Goal: Obtain resource: Download file/media

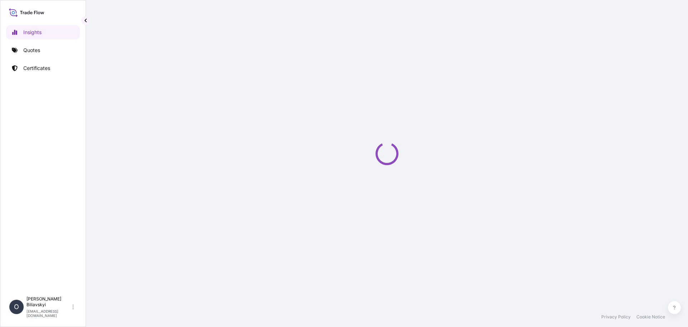
select select "2025"
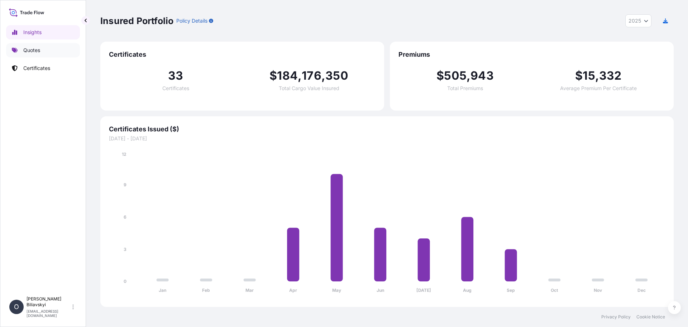
click at [27, 48] on p "Quotes" at bounding box center [31, 50] width 17 height 7
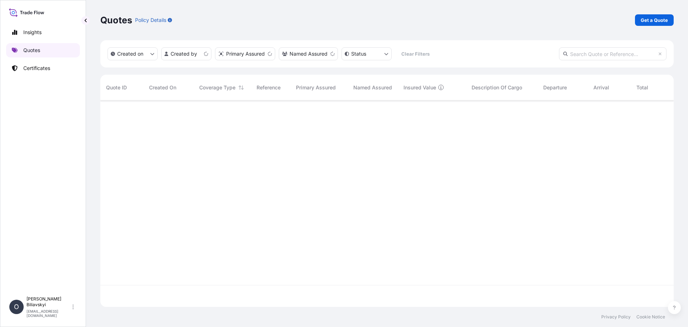
scroll to position [205, 568]
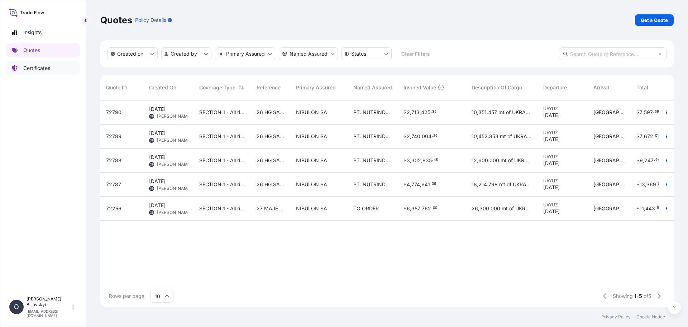
click at [34, 67] on p "Certificates" at bounding box center [36, 68] width 27 height 7
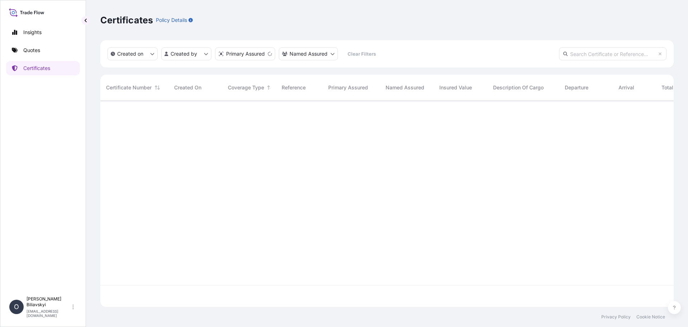
scroll to position [205, 568]
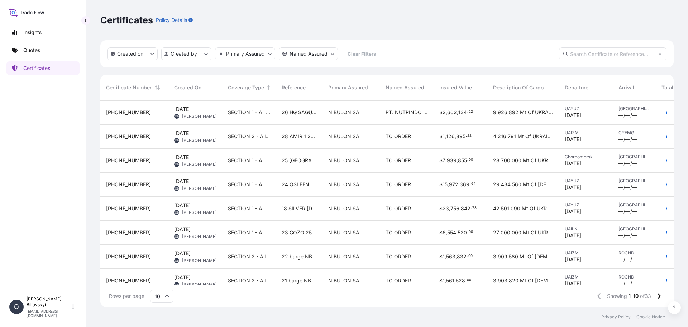
click at [302, 115] on span "26 HG SAGUNTO 25/020-1" at bounding box center [299, 112] width 35 height 7
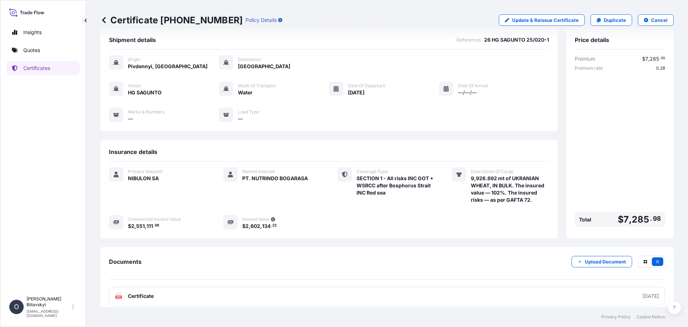
scroll to position [20, 0]
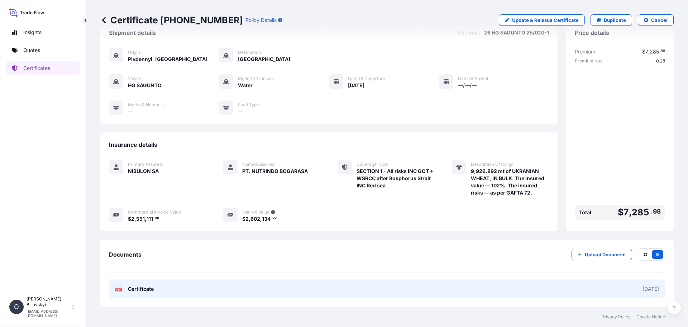
click at [310, 291] on link "PDF Certificate 2025-09-29" at bounding box center [387, 288] width 556 height 19
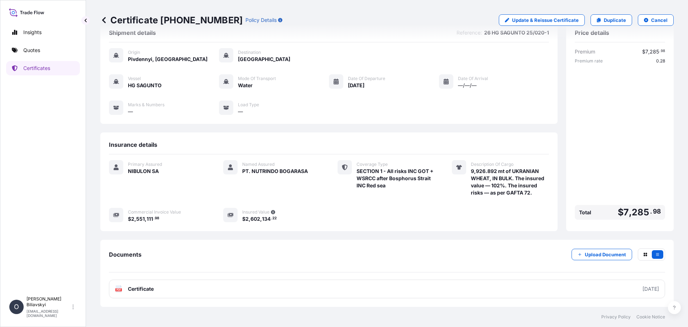
click at [28, 47] on p "Quotes" at bounding box center [31, 50] width 17 height 7
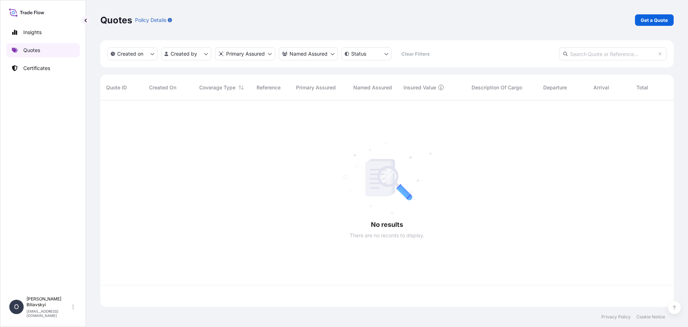
scroll to position [205, 568]
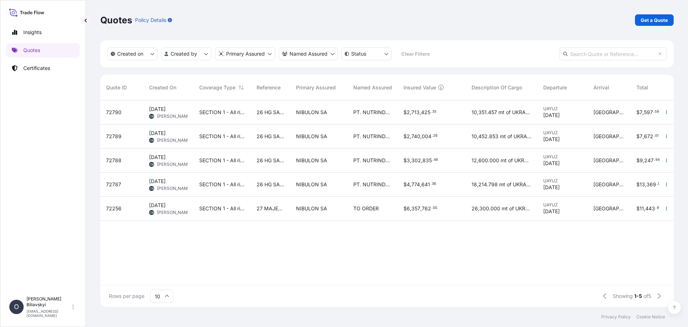
click at [264, 186] on span "26 HG SAGUNTO 25/020-2" at bounding box center [271, 184] width 28 height 7
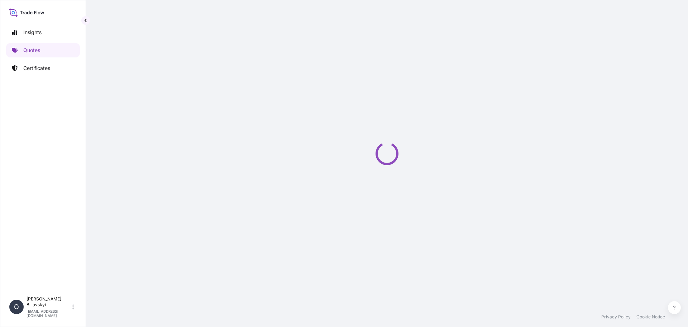
select select "Water"
select select "31538"
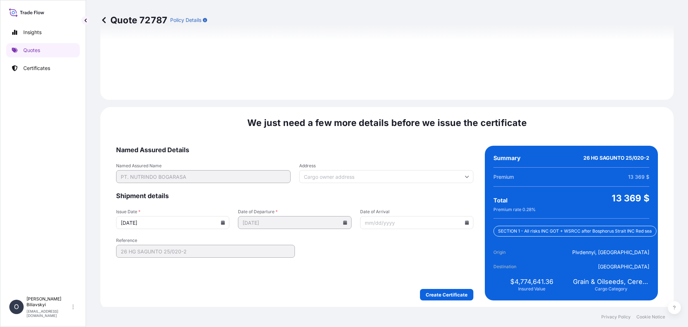
scroll to position [881, 0]
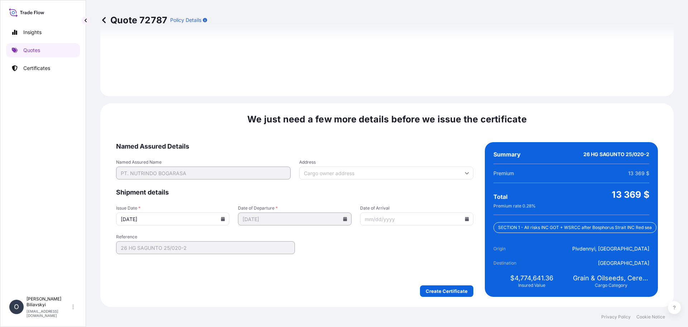
click at [222, 220] on icon at bounding box center [223, 218] width 4 height 4
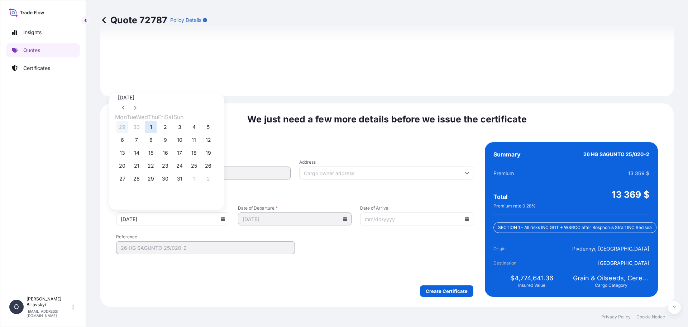
click at [125, 129] on button "29" at bounding box center [121, 126] width 11 height 11
type input "09/29/2025"
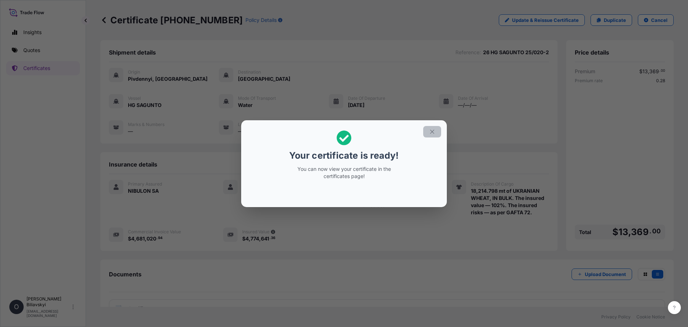
click at [432, 133] on icon "button" at bounding box center [432, 131] width 6 height 6
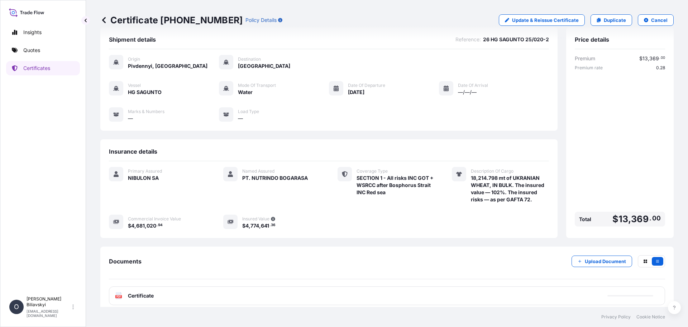
scroll to position [20, 0]
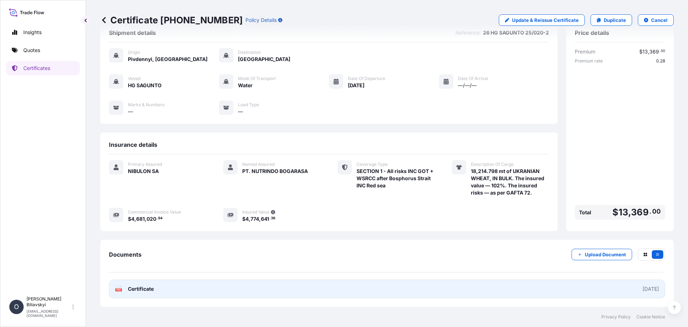
click at [242, 290] on link "PDF Certificate 2025-09-29" at bounding box center [387, 288] width 556 height 19
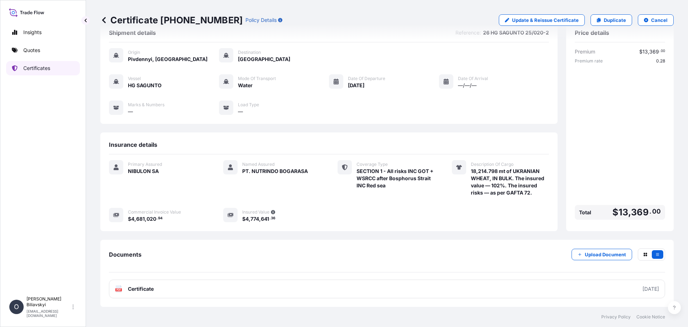
click at [32, 66] on p "Certificates" at bounding box center [36, 68] width 27 height 7
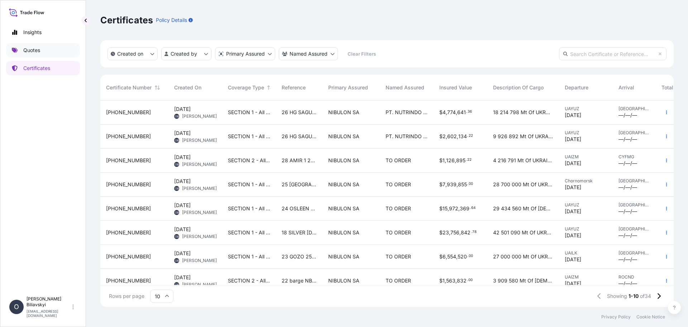
click at [22, 52] on link "Quotes" at bounding box center [43, 50] width 74 height 14
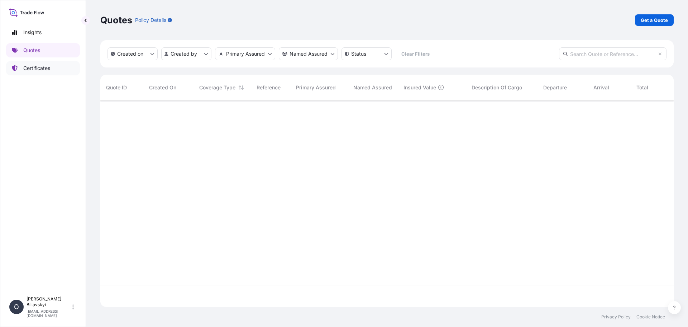
scroll to position [205, 568]
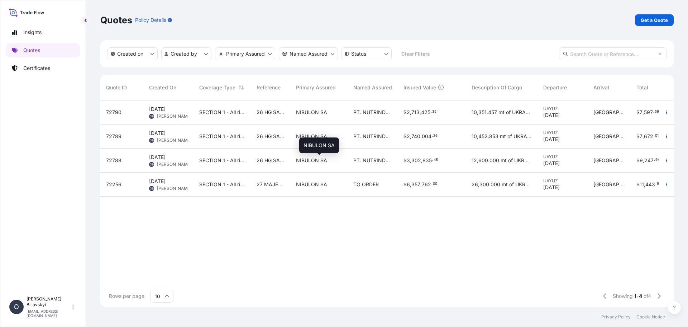
click at [315, 161] on span "NIBULON SA" at bounding box center [311, 160] width 31 height 7
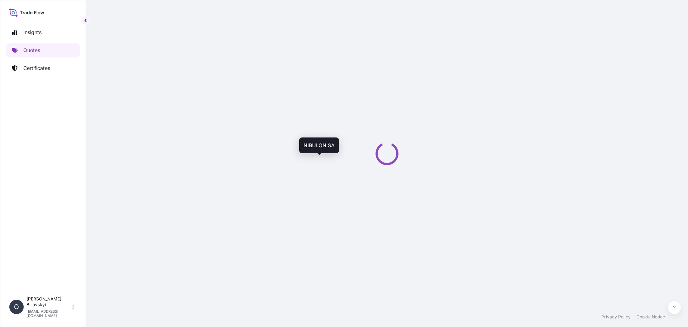
select select "Water"
select select "31538"
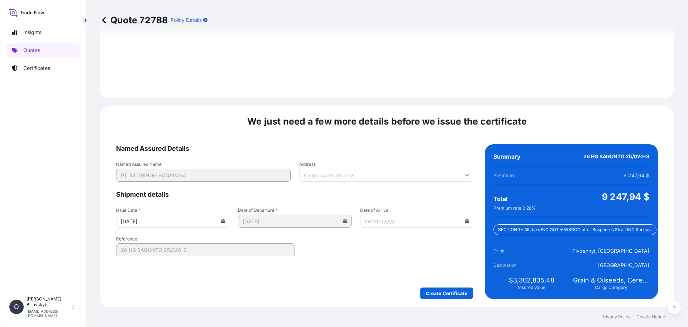
scroll to position [881, 0]
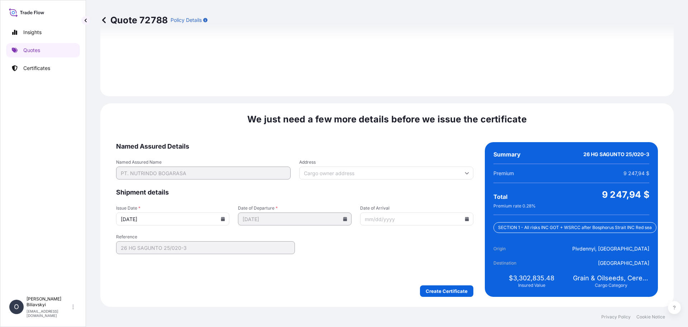
click at [223, 216] on icon at bounding box center [223, 218] width 4 height 4
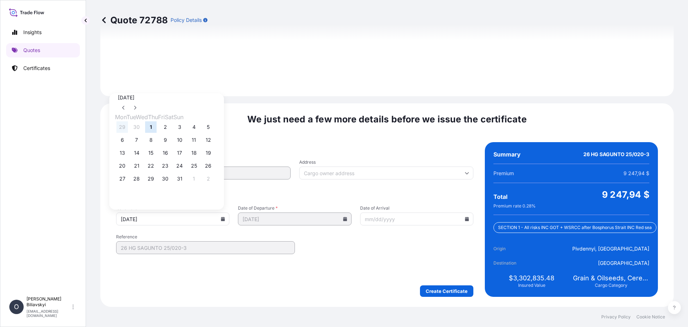
click at [126, 128] on button "29" at bounding box center [121, 126] width 11 height 11
type input "09/29/2025"
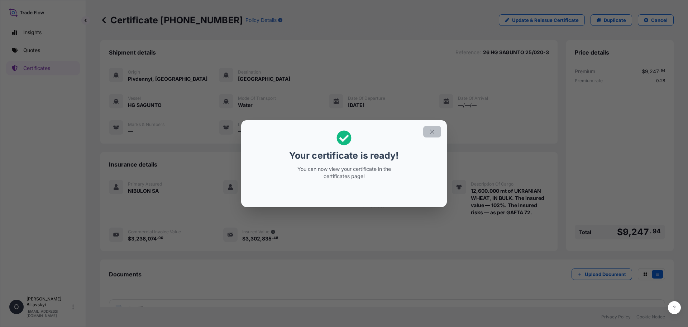
click at [430, 133] on icon "button" at bounding box center [432, 131] width 6 height 6
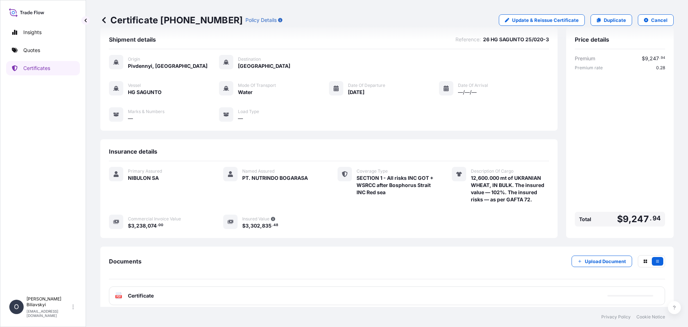
scroll to position [20, 0]
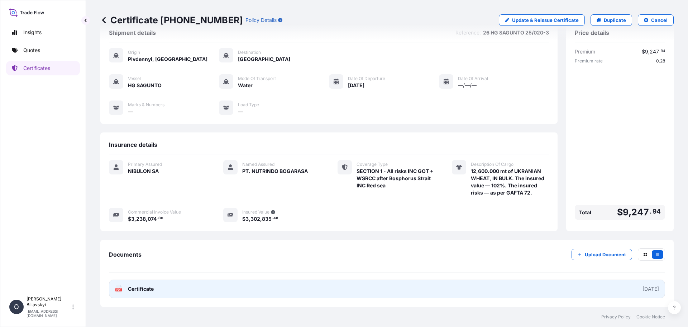
click at [202, 285] on link "PDF Certificate 2025-09-29" at bounding box center [387, 288] width 556 height 19
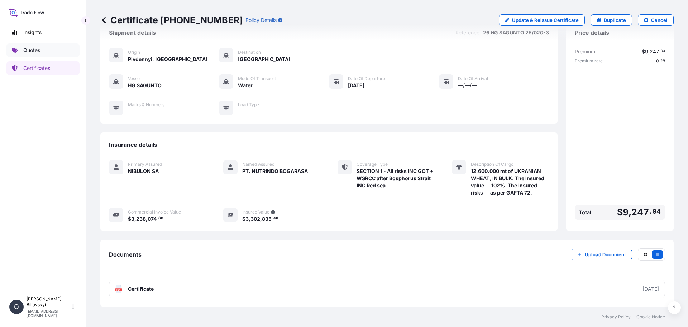
click at [24, 46] on link "Quotes" at bounding box center [43, 50] width 74 height 14
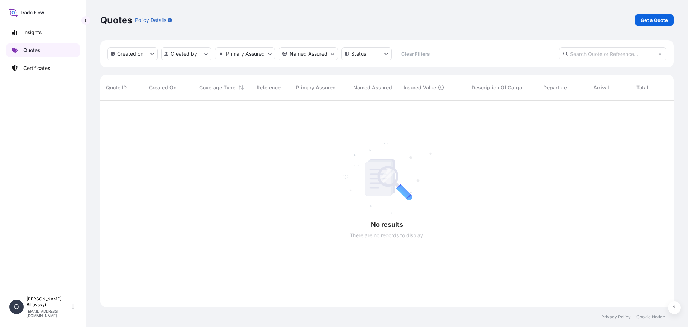
scroll to position [205, 568]
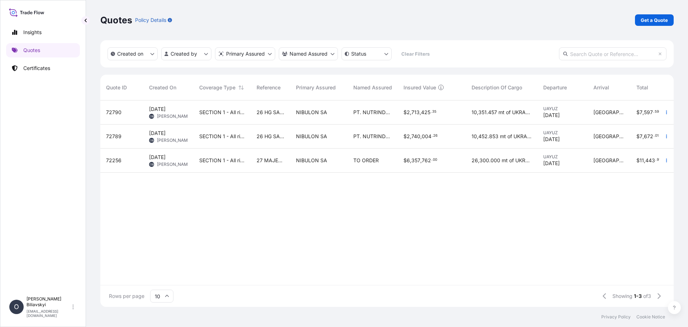
click at [266, 136] on span "26 HG SAGUNTO 25/020-4" at bounding box center [271, 136] width 28 height 7
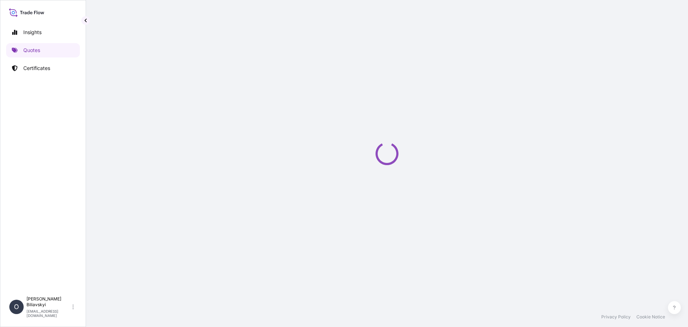
select select "Water"
select select "31538"
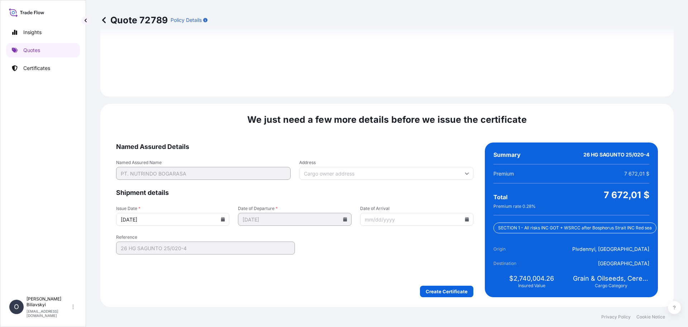
scroll to position [881, 0]
click at [228, 222] on input "10/01/2025" at bounding box center [172, 218] width 113 height 13
click at [223, 216] on icon at bounding box center [223, 218] width 4 height 4
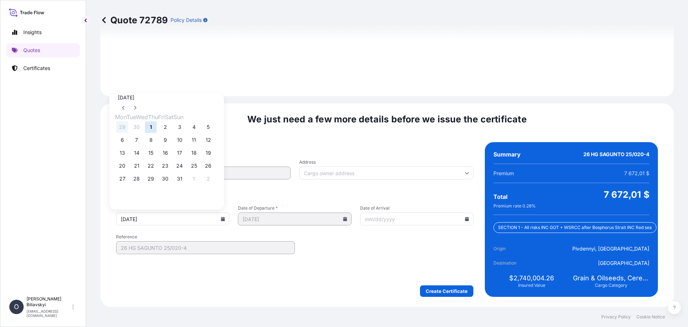
click at [122, 127] on button "29" at bounding box center [121, 126] width 11 height 11
type input "09/29/2025"
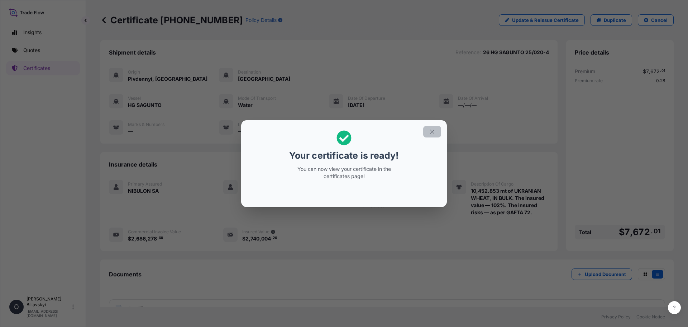
click at [431, 132] on icon "button" at bounding box center [432, 131] width 6 height 6
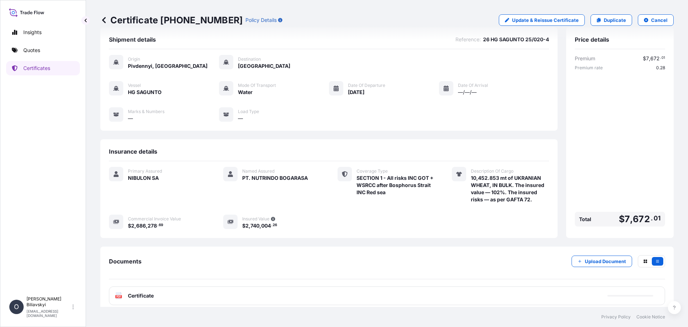
scroll to position [20, 0]
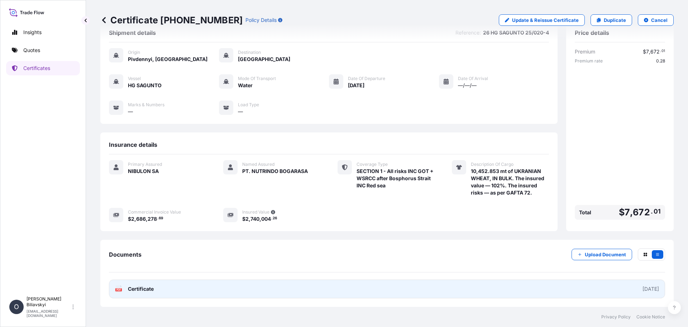
click at [195, 292] on link "PDF Certificate 2025-09-29" at bounding box center [387, 288] width 556 height 19
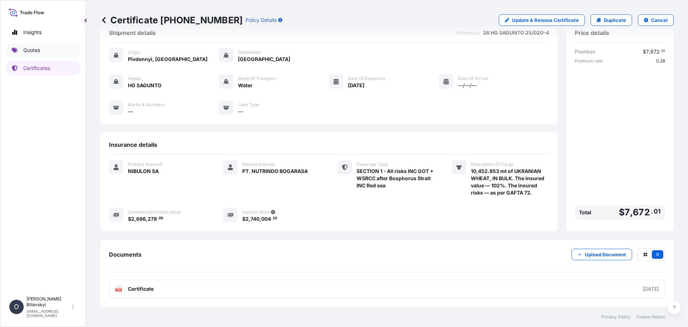
click at [34, 54] on link "Quotes" at bounding box center [43, 50] width 74 height 14
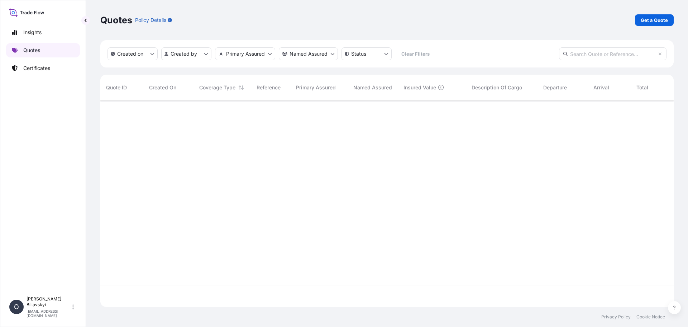
scroll to position [205, 568]
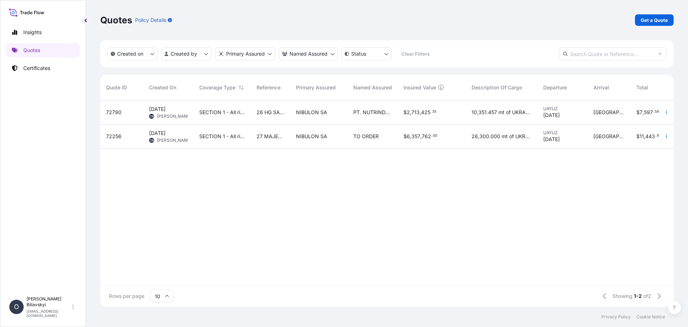
click at [281, 115] on span "26 HG SAGUNTO 25/020-5" at bounding box center [271, 112] width 28 height 7
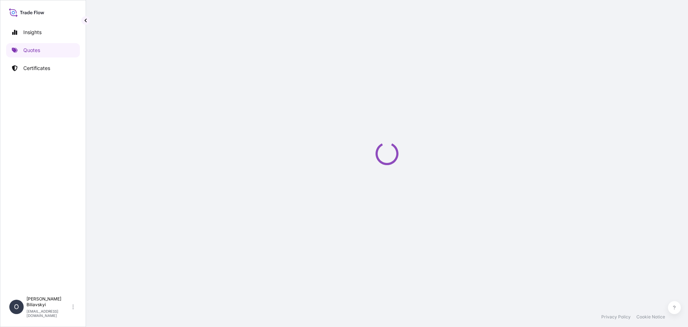
select select "Water"
select select "31538"
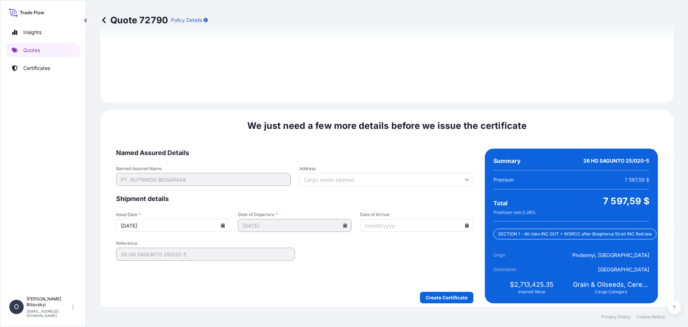
scroll to position [881, 0]
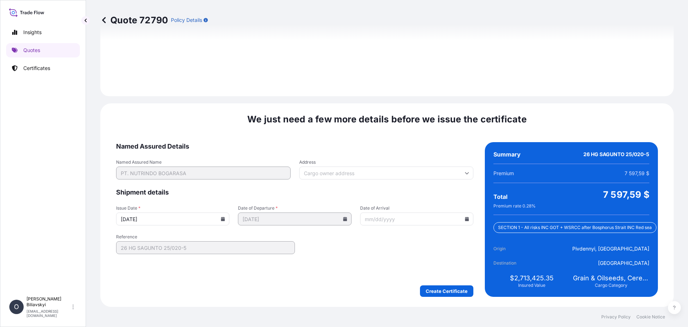
click at [224, 217] on input "10/01/2025" at bounding box center [172, 218] width 113 height 13
click at [223, 219] on icon at bounding box center [223, 218] width 4 height 4
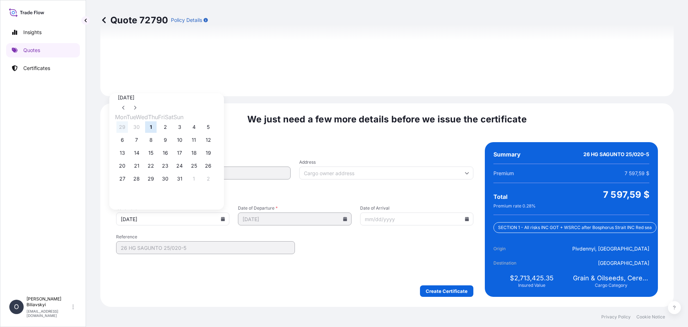
click at [120, 124] on button "29" at bounding box center [121, 126] width 11 height 11
type input "09/29/2025"
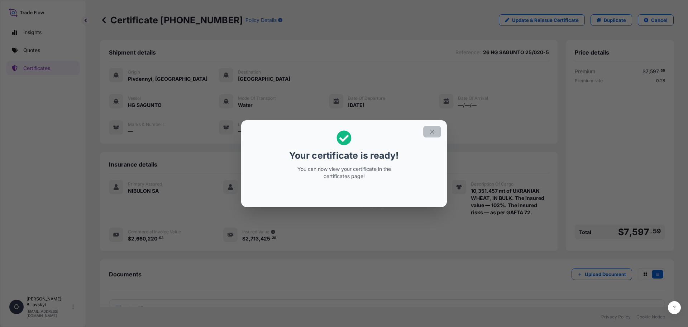
click at [435, 132] on icon "button" at bounding box center [432, 131] width 6 height 6
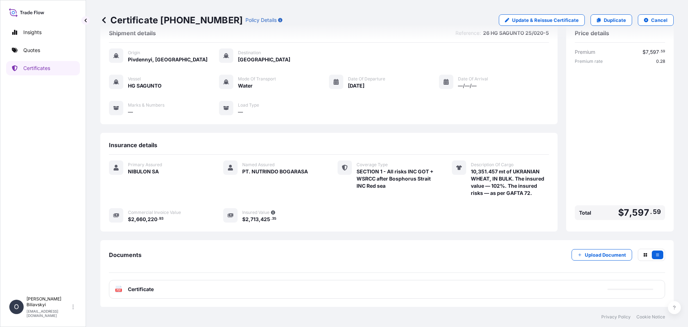
scroll to position [20, 0]
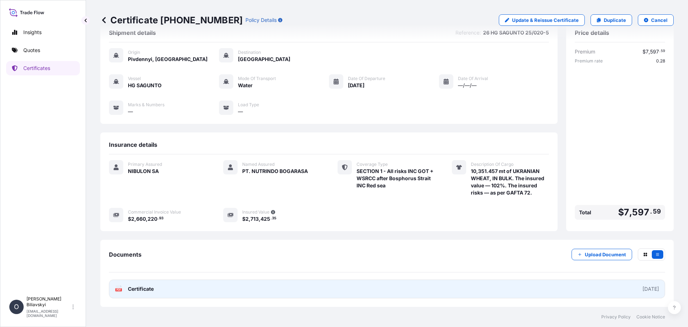
click at [229, 285] on link "PDF Certificate 2025-09-29" at bounding box center [387, 288] width 556 height 19
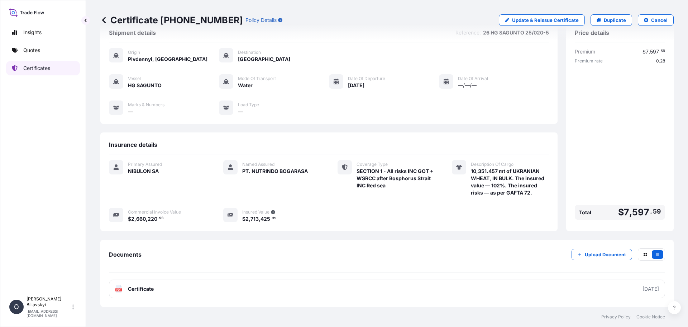
click at [34, 66] on p "Certificates" at bounding box center [36, 68] width 27 height 7
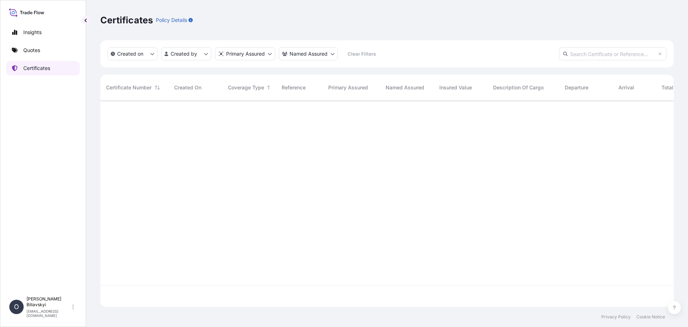
scroll to position [205, 568]
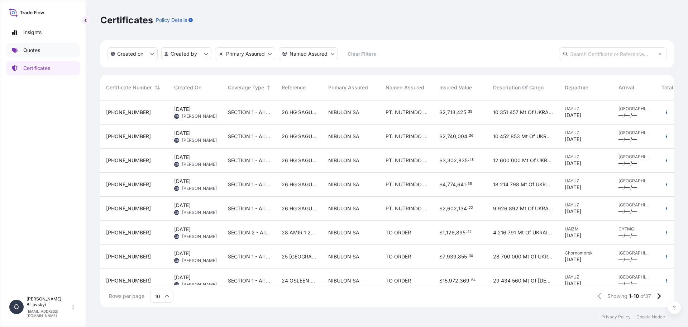
click at [32, 51] on p "Quotes" at bounding box center [31, 50] width 17 height 7
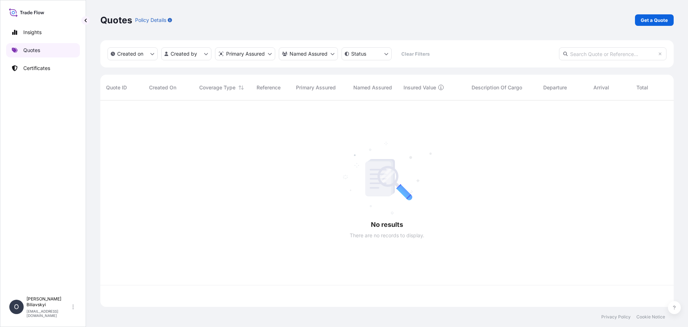
scroll to position [205, 568]
